Goal: Information Seeking & Learning: Learn about a topic

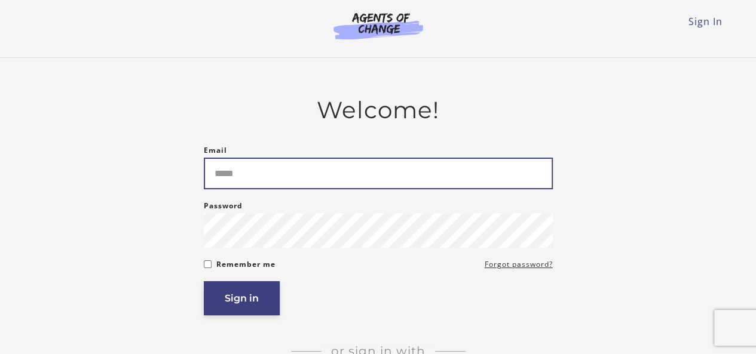
type input "**********"
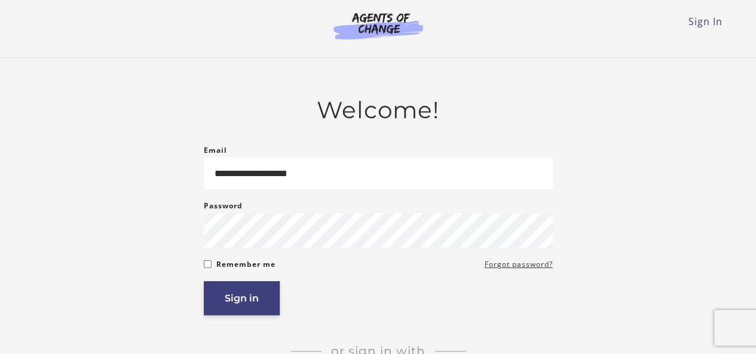
click at [263, 287] on button "Sign in" at bounding box center [242, 298] width 76 height 34
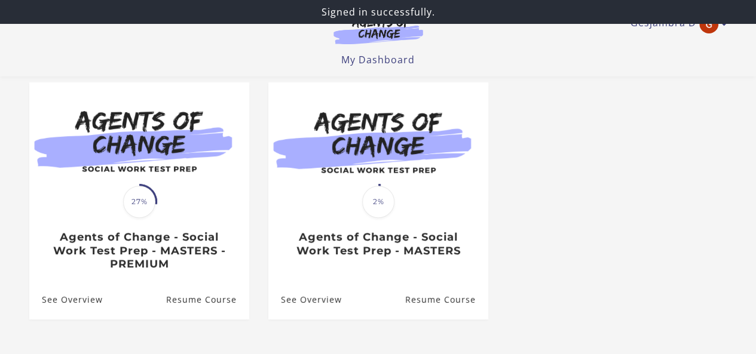
scroll to position [101, 0]
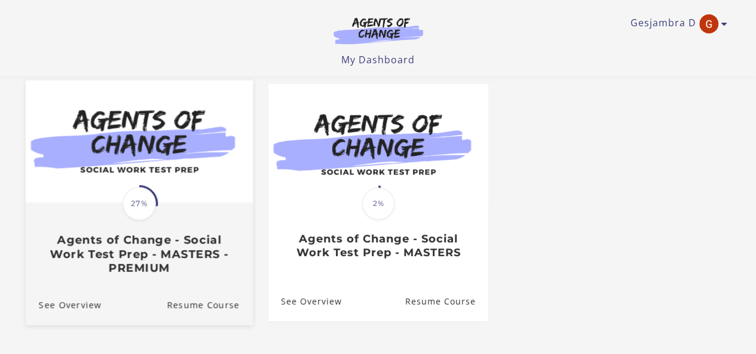
click at [189, 172] on img at bounding box center [138, 141] width 227 height 123
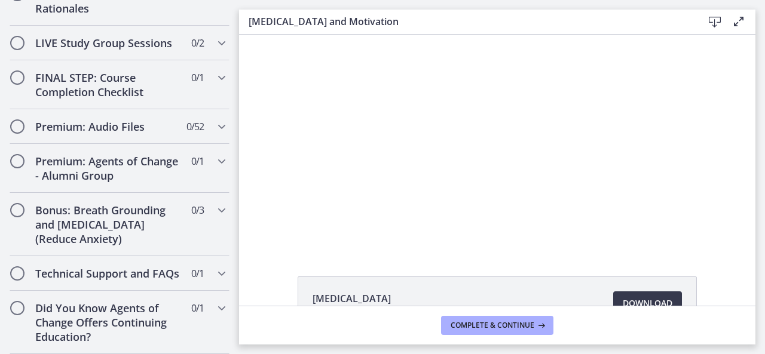
scroll to position [1147, 0]
click at [94, 333] on h2 "Did You Know Agents of Change Offers Continuing Education?" at bounding box center [108, 322] width 146 height 43
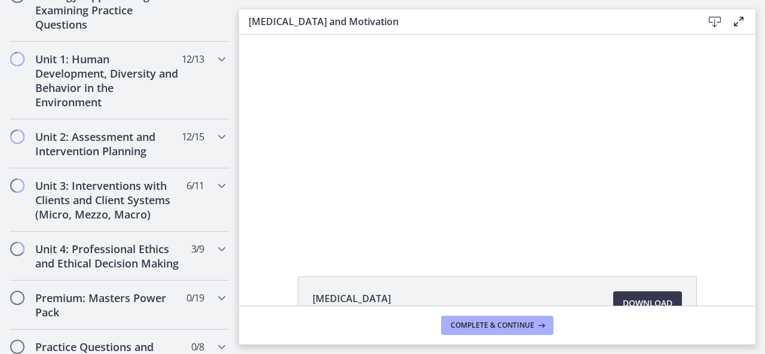
scroll to position [305, 0]
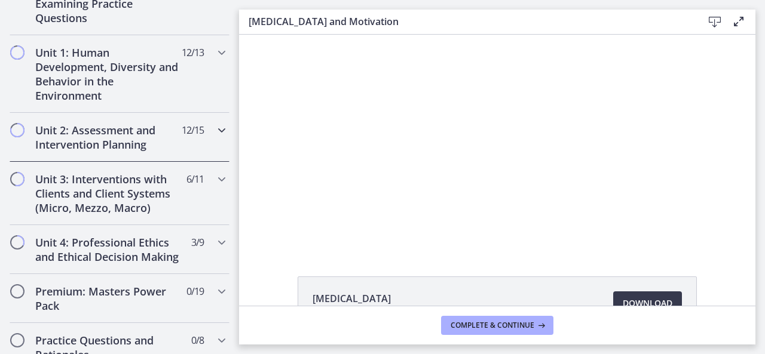
click at [182, 134] on span "12 / 15 Completed" at bounding box center [193, 130] width 22 height 14
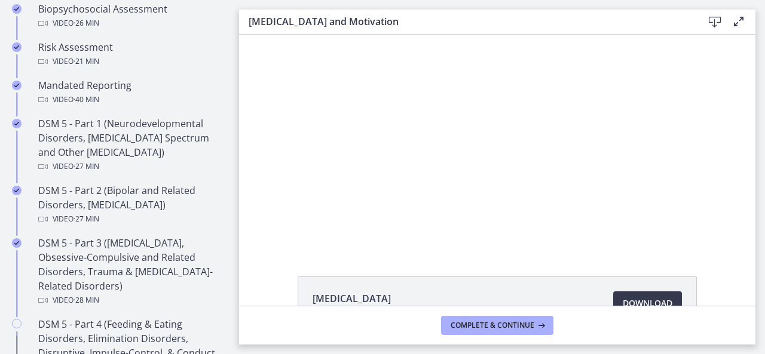
scroll to position [485, 0]
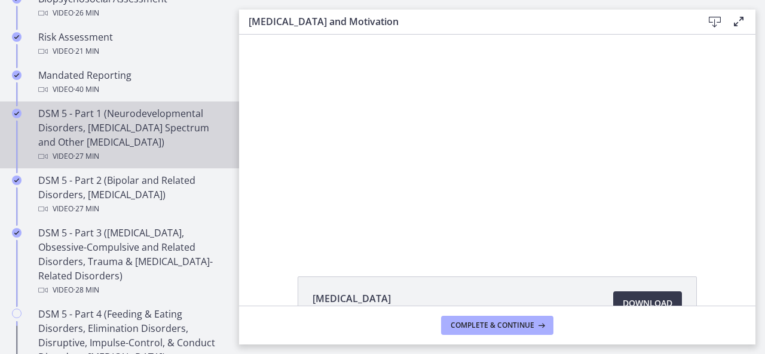
click at [124, 144] on div "DSM 5 - Part 1 (Neurodevelopmental Disorders, Schizophrenia Spectrum and Other …" at bounding box center [131, 134] width 186 height 57
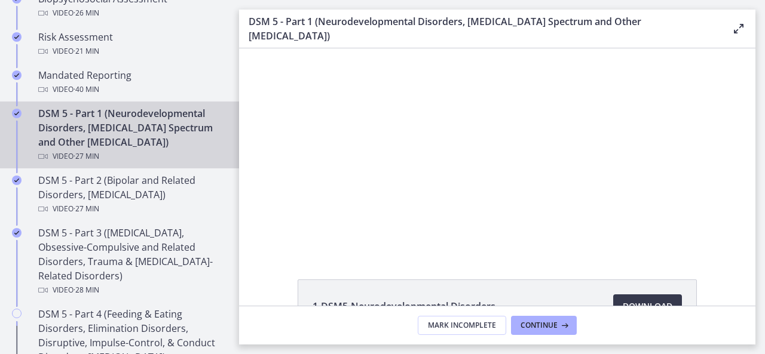
click at [679, 161] on div "Click for sound @keyframes VOLUME_SMALL_WAVE_FLASH { 0% { opacity: 0; } 33% { o…" at bounding box center [497, 150] width 516 height 204
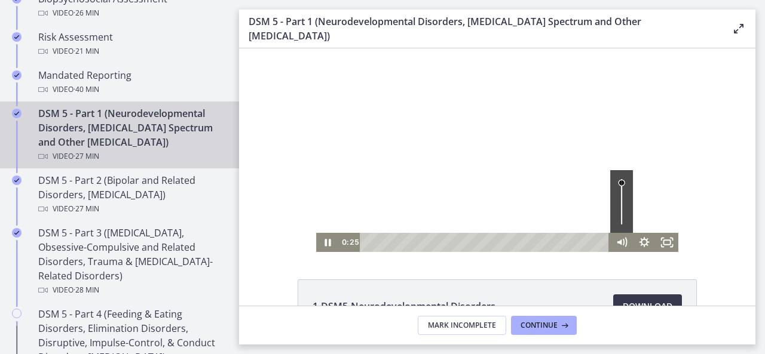
click at [618, 183] on div "Volume" at bounding box center [621, 182] width 7 height 7
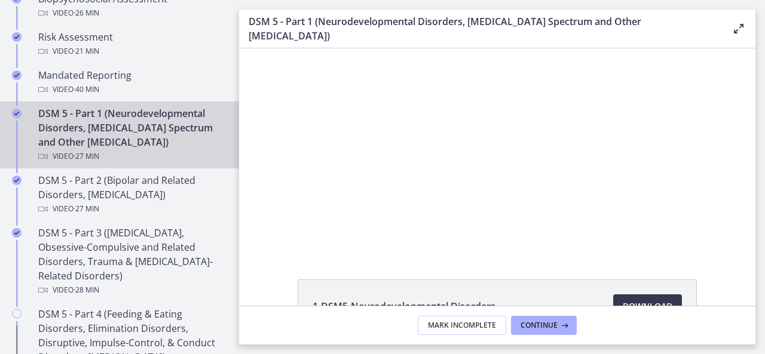
click at [734, 214] on div "Click for sound @keyframes VOLUME_SMALL_WAVE_FLASH { 0% { opacity: 0; } 33% { o…" at bounding box center [497, 150] width 516 height 204
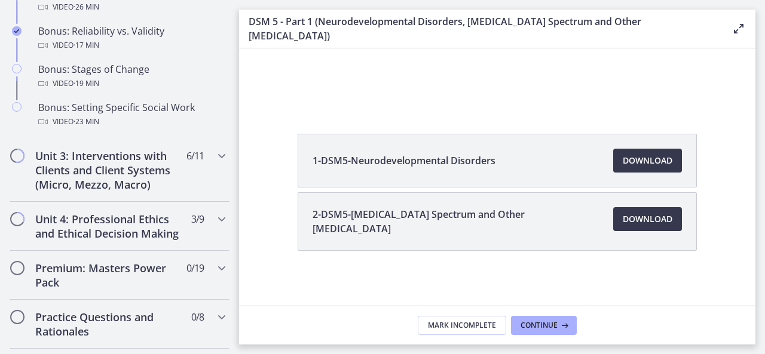
scroll to position [1057, 0]
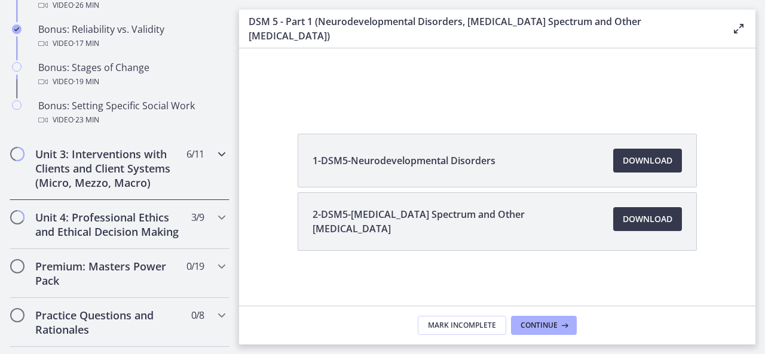
click at [218, 161] on icon "Chapters" at bounding box center [222, 154] width 14 height 14
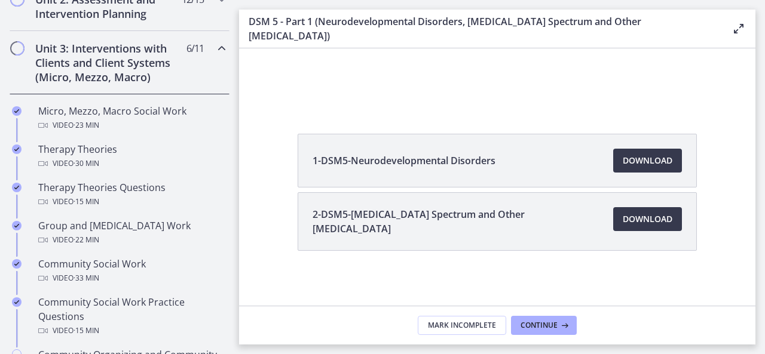
scroll to position [434, 0]
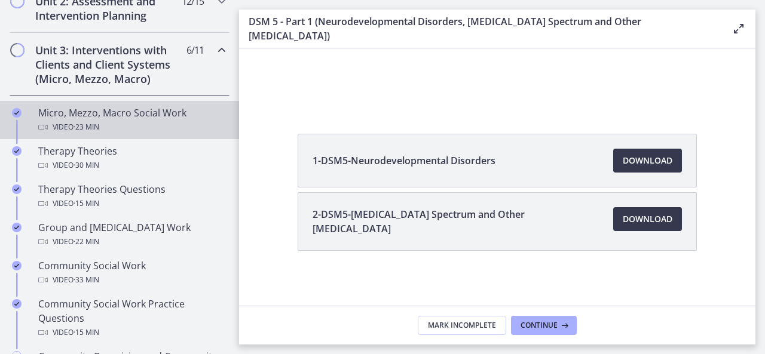
click at [136, 120] on div "Video · 23 min" at bounding box center [131, 127] width 186 height 14
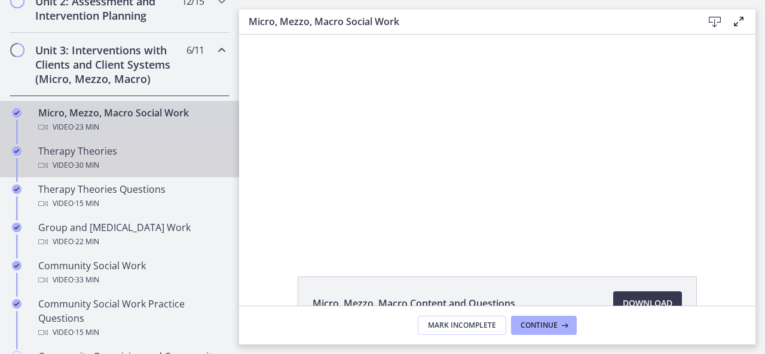
click at [56, 154] on div "Therapy Theories Video · 30 min" at bounding box center [131, 158] width 186 height 29
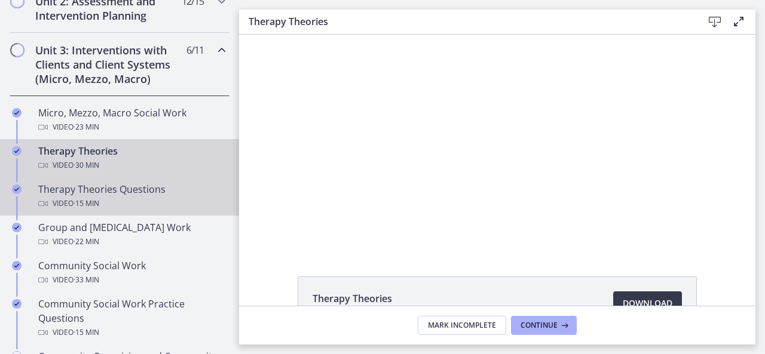
click at [79, 192] on div "Therapy Theories Questions Video · 15 min" at bounding box center [131, 196] width 186 height 29
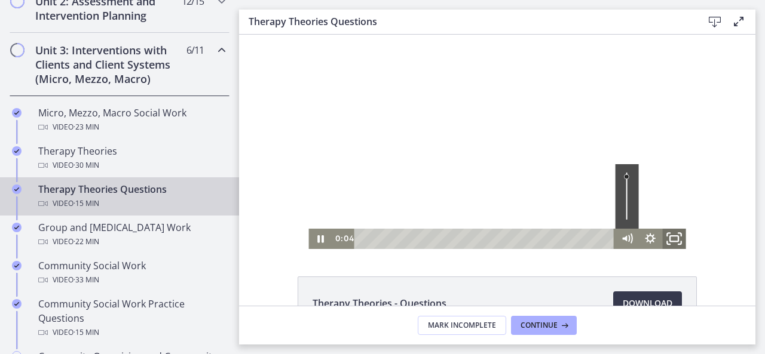
click at [671, 235] on icon "Fullscreen" at bounding box center [674, 239] width 28 height 25
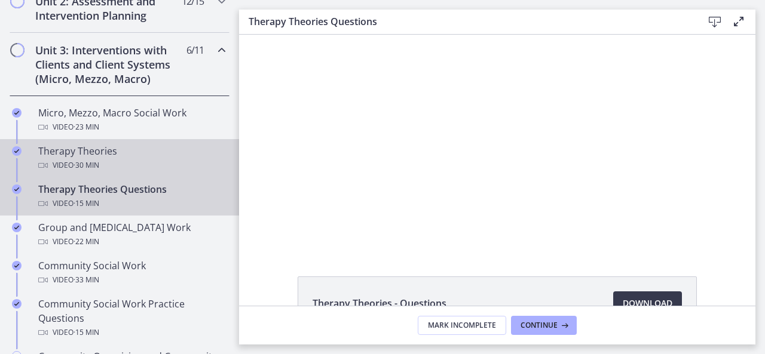
click at [88, 158] on span "· 30 min" at bounding box center [87, 165] width 26 height 14
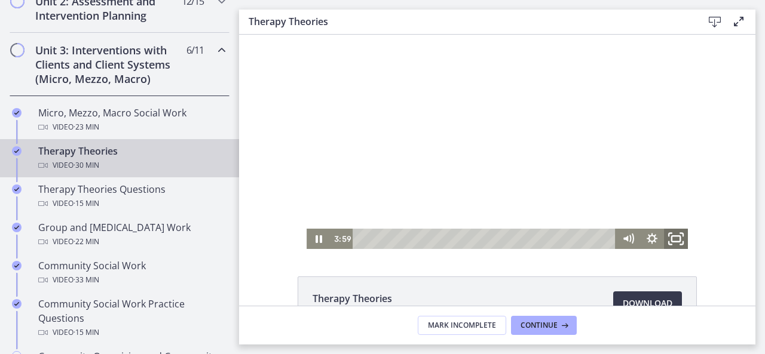
click at [672, 238] on icon "Fullscreen" at bounding box center [676, 239] width 29 height 25
click at [452, 167] on div at bounding box center [497, 142] width 381 height 215
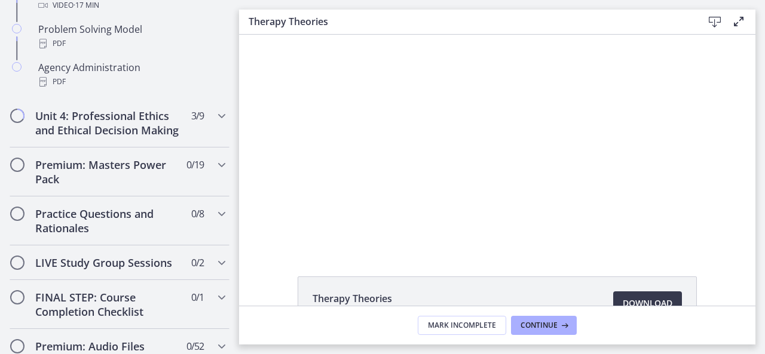
scroll to position [1133, 0]
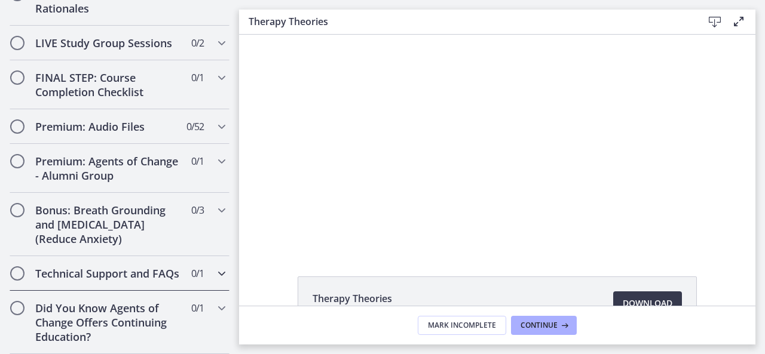
click at [154, 272] on h2 "Technical Support and FAQs" at bounding box center [108, 274] width 146 height 14
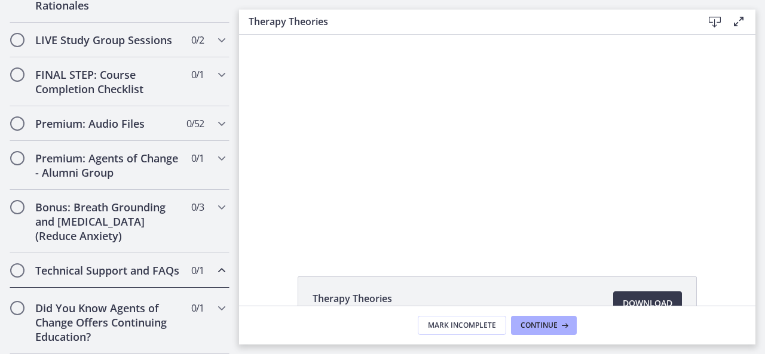
scroll to position [674, 0]
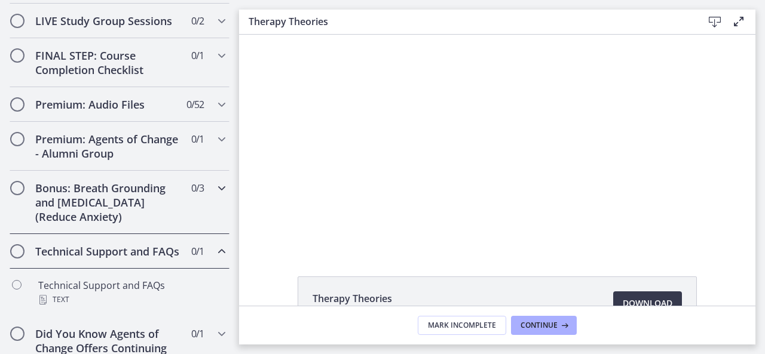
click at [131, 194] on h2 "Bonus: Breath Grounding and Guided Imagery (Reduce Anxiety)" at bounding box center [108, 202] width 146 height 43
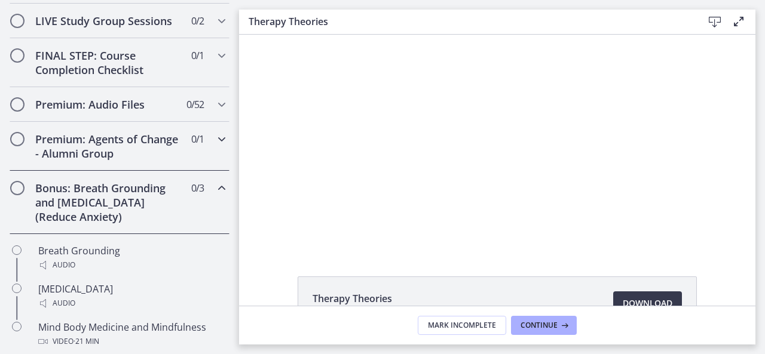
click at [99, 146] on h2 "Premium: Agents of Change - Alumni Group" at bounding box center [108, 146] width 146 height 29
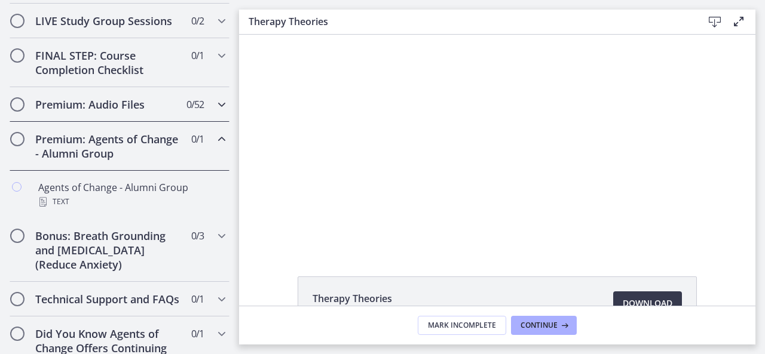
click at [98, 110] on h2 "Premium: Audio Files" at bounding box center [108, 104] width 146 height 14
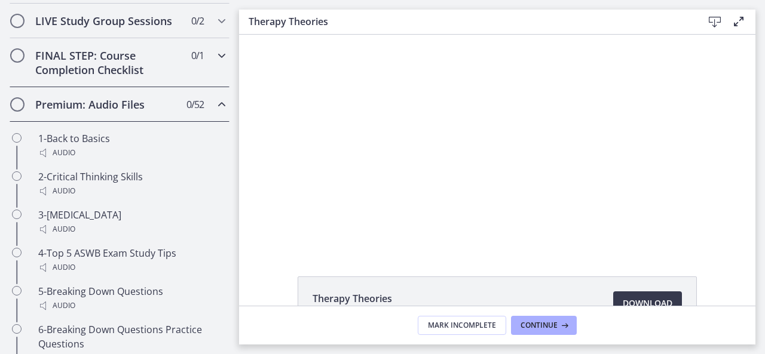
click at [114, 87] on div "FINAL STEP: Course Completion Checklist 0 / 1 Completed" at bounding box center [120, 62] width 220 height 49
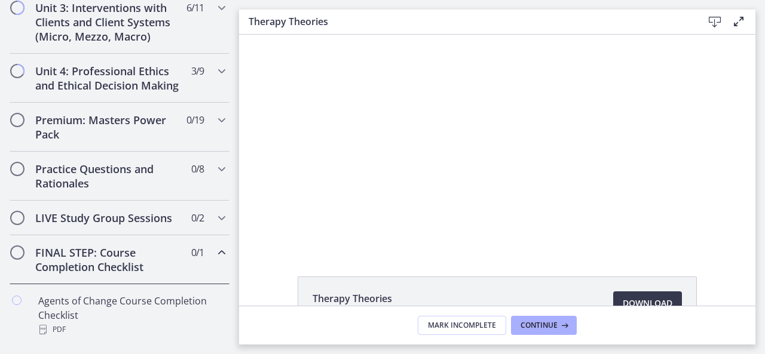
scroll to position [441, 0]
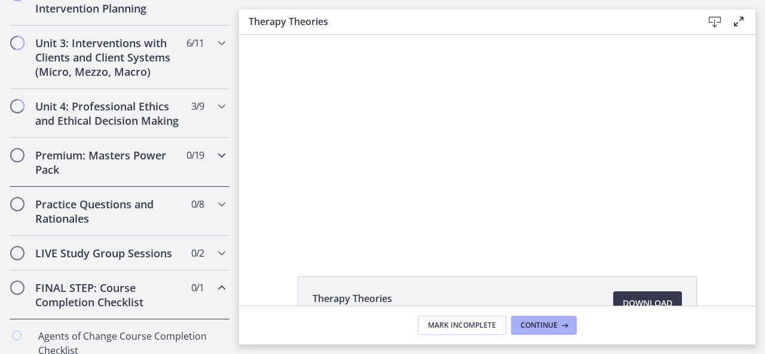
click at [166, 167] on h2 "Premium: Masters Power Pack" at bounding box center [108, 162] width 146 height 29
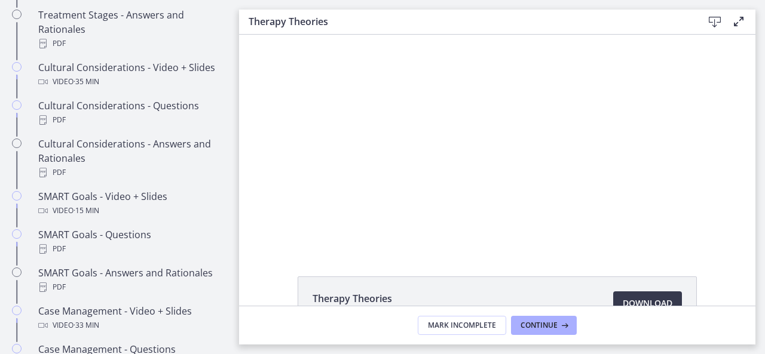
scroll to position [882, 0]
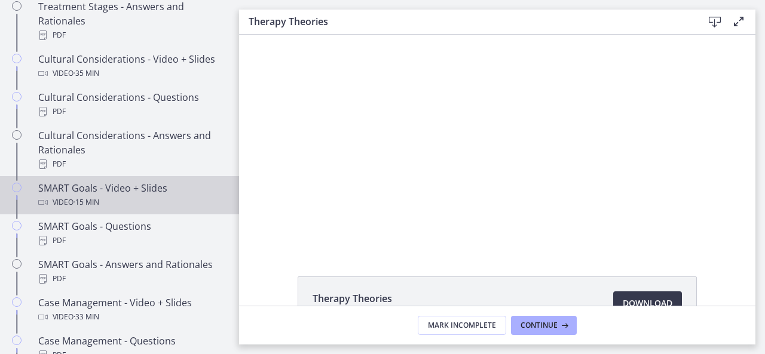
click at [84, 201] on div "SMART Goals - Video + Slides Video · 15 min" at bounding box center [131, 195] width 186 height 29
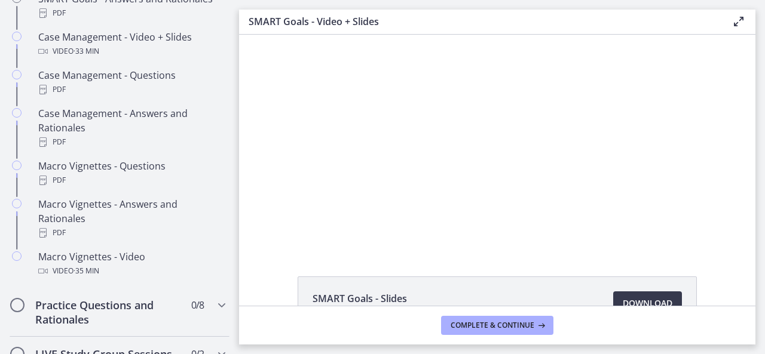
scroll to position [1163, 0]
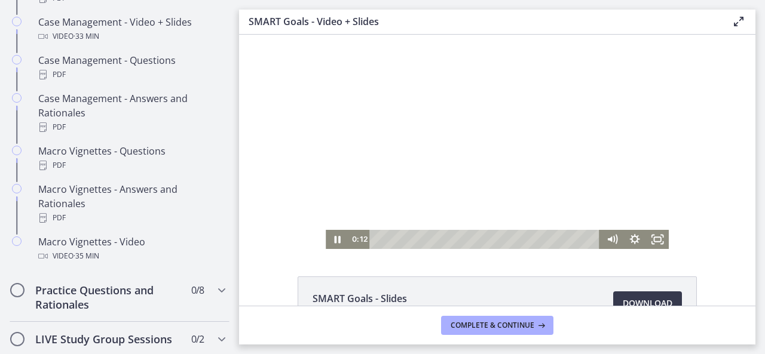
click at [478, 160] on div at bounding box center [497, 142] width 343 height 215
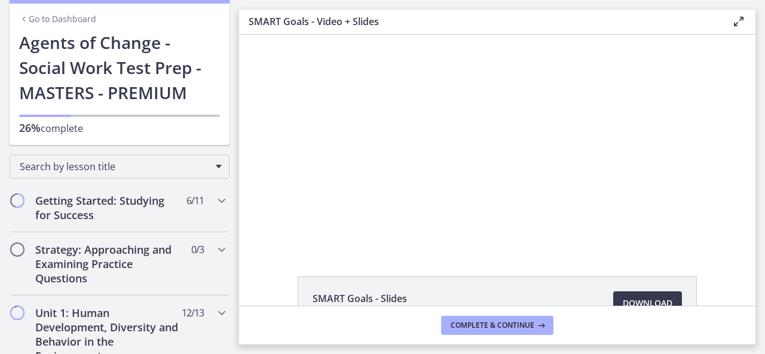
scroll to position [0, 0]
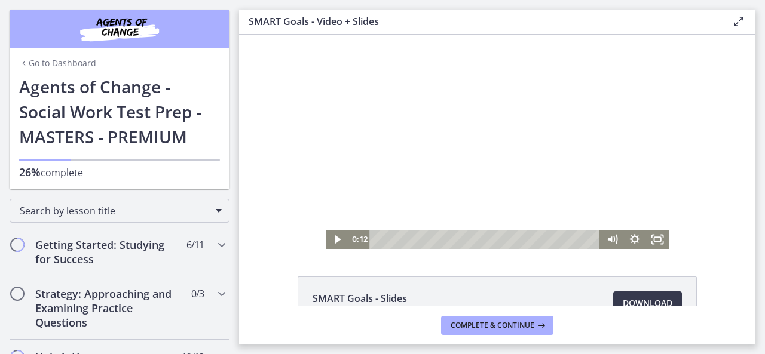
click at [27, 68] on link "Go to Dashboard" at bounding box center [57, 63] width 77 height 12
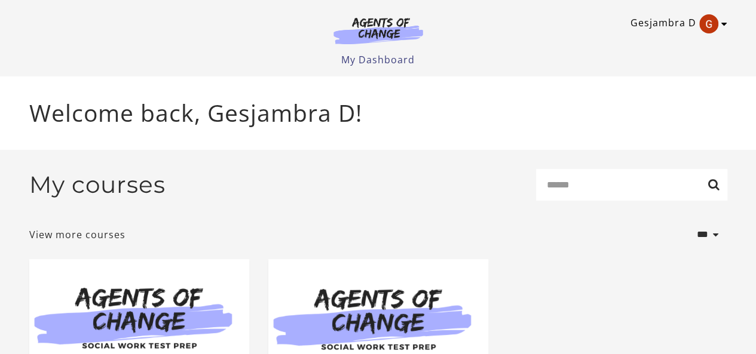
click at [691, 17] on link "Gesjambra D" at bounding box center [676, 23] width 91 height 19
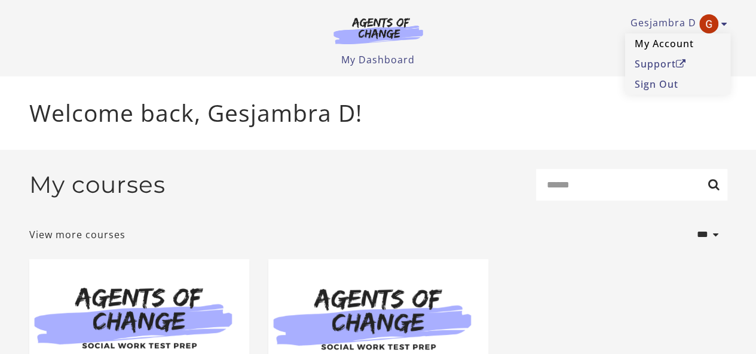
click at [672, 39] on link "My Account" at bounding box center [677, 43] width 105 height 20
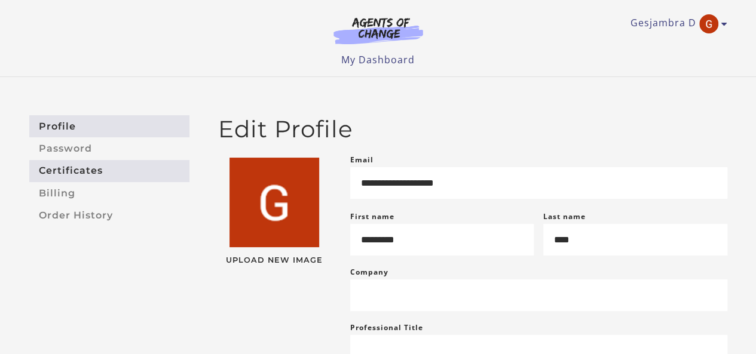
click at [82, 170] on link "Certificates" at bounding box center [109, 171] width 160 height 22
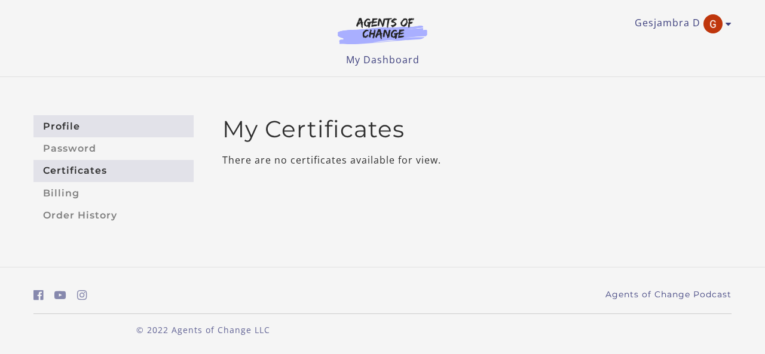
click at [60, 131] on link "Profile" at bounding box center [113, 126] width 160 height 22
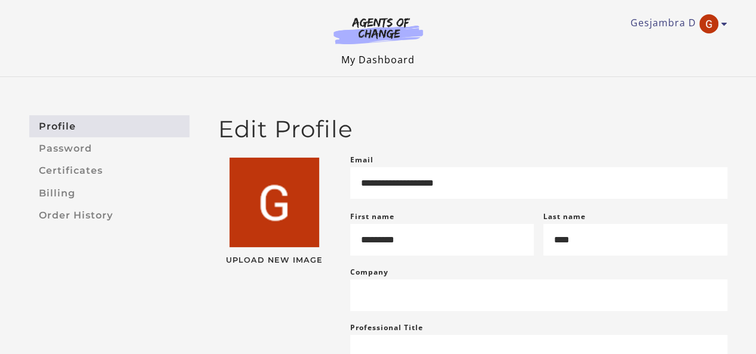
click at [382, 62] on link "My Dashboard" at bounding box center [378, 59] width 74 height 13
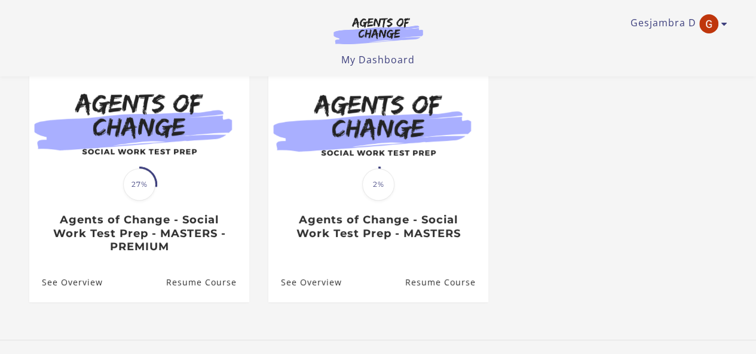
scroll to position [119, 0]
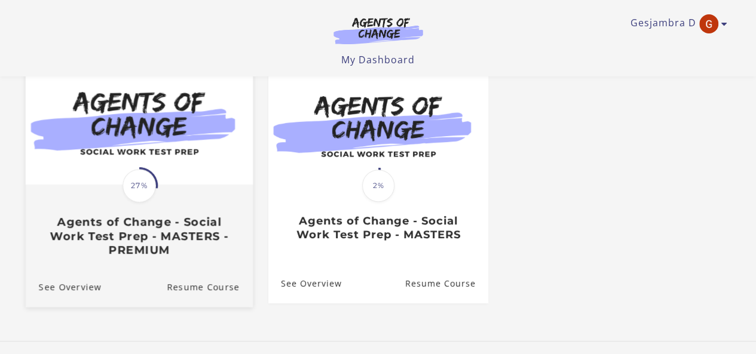
click at [171, 246] on h3 "Agents of Change - Social Work Test Prep - MASTERS - PREMIUM" at bounding box center [138, 236] width 201 height 42
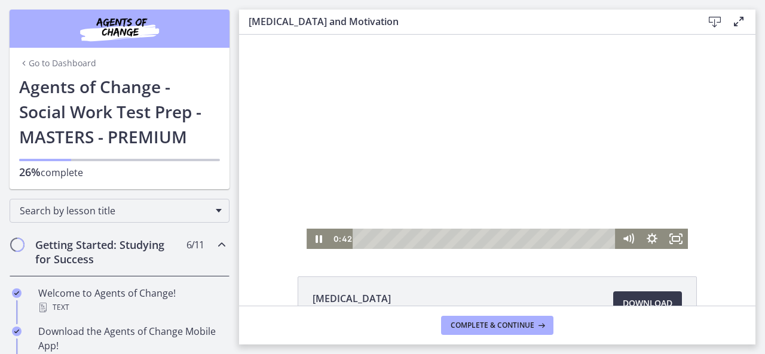
click at [434, 163] on div at bounding box center [497, 142] width 381 height 215
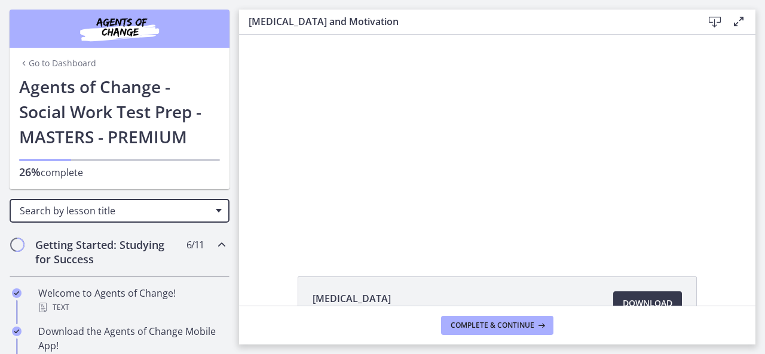
click at [170, 204] on span "Search by lesson title" at bounding box center [115, 210] width 190 height 13
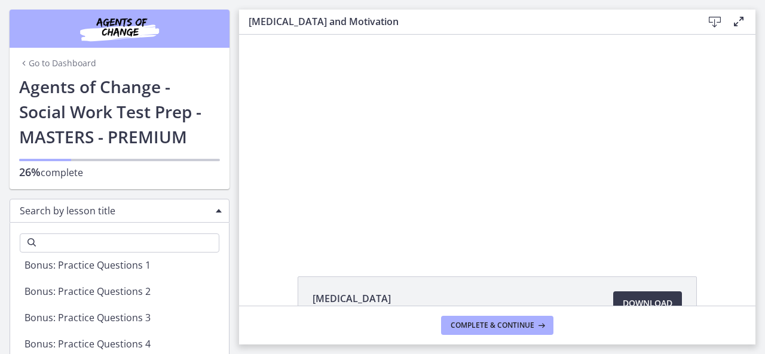
scroll to position [2905, 0]
